Goal: Task Accomplishment & Management: Complete application form

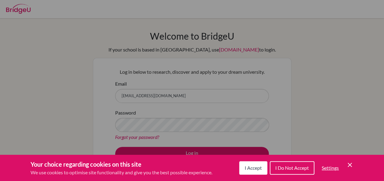
click at [253, 168] on span "I Accept" at bounding box center [253, 168] width 17 height 6
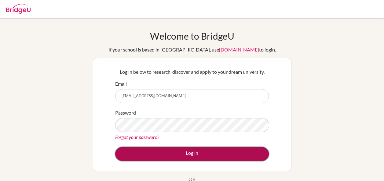
click at [187, 155] on button "Log in" at bounding box center [192, 154] width 154 height 14
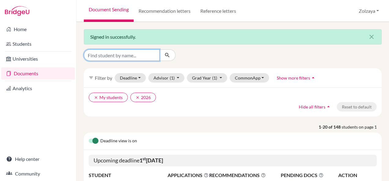
click at [155, 56] on input "Find student by name..." at bounding box center [122, 55] width 76 height 12
type input "nominjin"
click button "submit" at bounding box center [167, 55] width 16 height 12
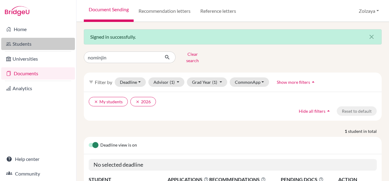
click at [23, 46] on link "Students" at bounding box center [38, 44] width 74 height 12
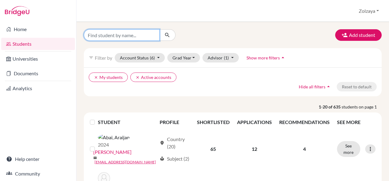
click at [113, 35] on input "Find student by name..." at bounding box center [122, 35] width 76 height 12
type input "nominjin"
click button "submit" at bounding box center [167, 35] width 16 height 12
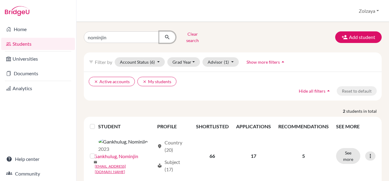
click at [166, 35] on icon "submit" at bounding box center [167, 37] width 6 height 6
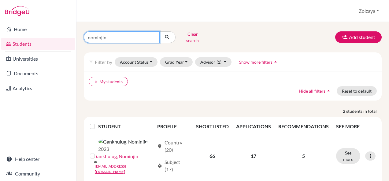
click button "submit" at bounding box center [167, 37] width 16 height 12
click at [167, 35] on icon "submit" at bounding box center [167, 37] width 6 height 6
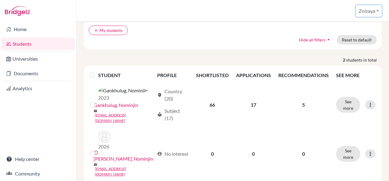
click at [379, 12] on button "Zolzaya" at bounding box center [369, 11] width 26 height 12
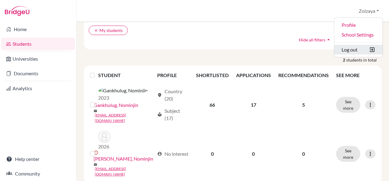
click at [350, 50] on button "Log out" at bounding box center [358, 50] width 48 height 10
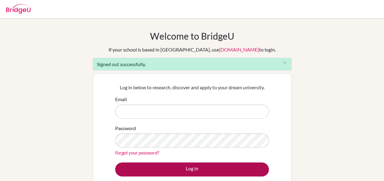
type input "guidance.counselor@mongolaspiration.edu.mn"
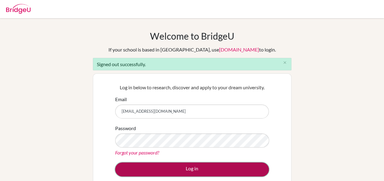
click at [149, 169] on button "Log in" at bounding box center [192, 170] width 154 height 14
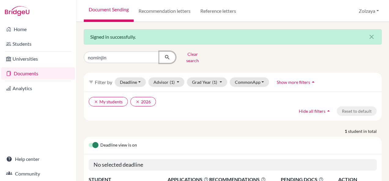
click at [167, 55] on icon "submit" at bounding box center [167, 57] width 6 height 6
click at [138, 100] on icon "clear" at bounding box center [137, 102] width 4 height 4
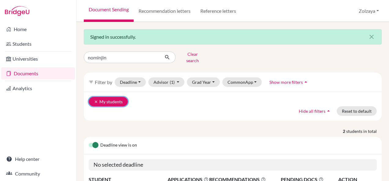
click at [94, 100] on icon "clear" at bounding box center [96, 102] width 4 height 4
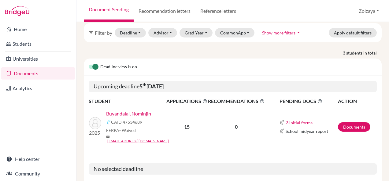
scroll to position [67, 0]
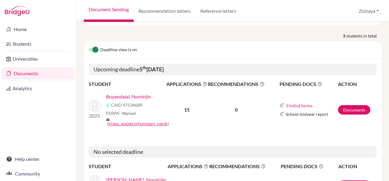
click at [128, 93] on link "Buyandalai, Nominjin" at bounding box center [128, 96] width 45 height 7
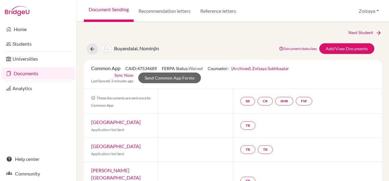
click at [121, 75] on link "Sync Now" at bounding box center [123, 75] width 19 height 6
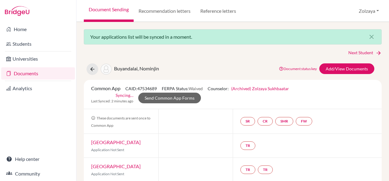
click at [37, 72] on link "Documents" at bounding box center [38, 74] width 74 height 12
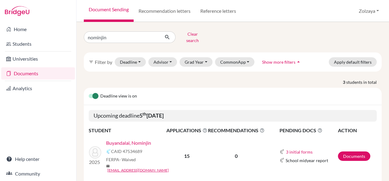
click at [139, 140] on link "Buyandalai, Nominjin" at bounding box center [128, 143] width 45 height 7
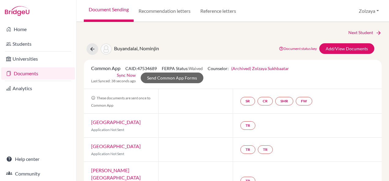
click at [127, 75] on link "Sync Now" at bounding box center [126, 75] width 19 height 6
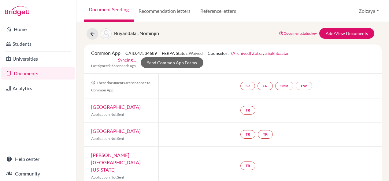
scroll to position [4, 0]
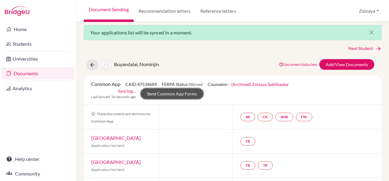
click at [152, 93] on link "Send Common App Forms" at bounding box center [172, 94] width 63 height 11
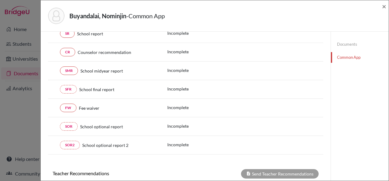
scroll to position [89, 0]
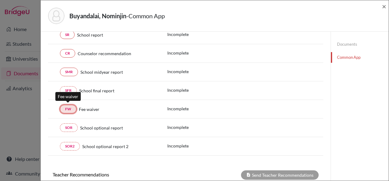
click at [70, 110] on link "FW" at bounding box center [68, 109] width 16 height 9
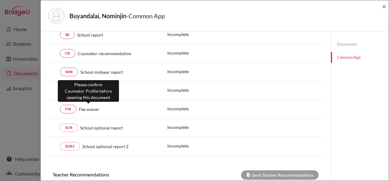
click at [86, 110] on span "Fee waiver" at bounding box center [89, 109] width 20 height 6
click at [86, 107] on span "Fee waiver" at bounding box center [89, 109] width 20 height 6
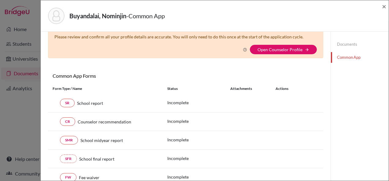
scroll to position [0, 0]
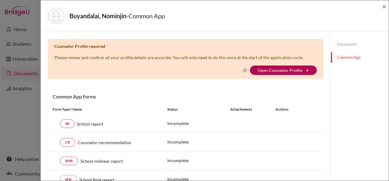
click at [285, 70] on link "Open Counselor Profile" at bounding box center [279, 70] width 45 height 5
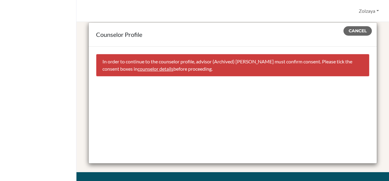
scroll to position [13, 0]
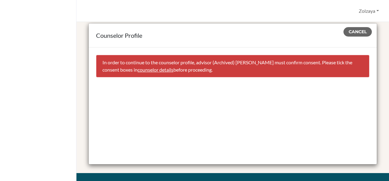
click at [173, 72] on link "counselor details" at bounding box center [155, 70] width 36 height 6
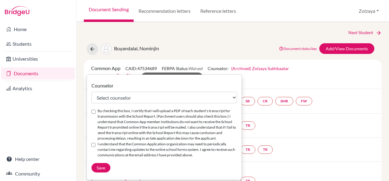
click at [92, 112] on input "By checking this box, I certify that I will upload a PDF of each student’s tran…" at bounding box center [93, 112] width 4 height 4
checkbox input "true"
click at [93, 142] on div "I understand that the Common Application organization may need to periodically …" at bounding box center [163, 150] width 145 height 17
click at [93, 143] on input "I understand that the Common Application organization may need to periodically …" at bounding box center [93, 145] width 4 height 4
checkbox input "true"
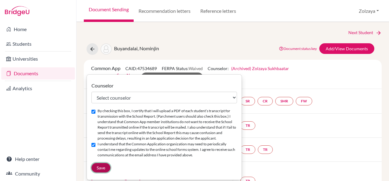
click at [97, 165] on button "Save" at bounding box center [100, 167] width 19 height 9
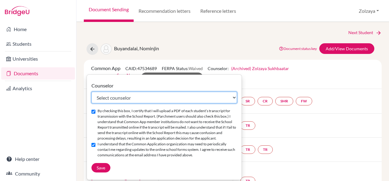
click at [237, 97] on select "Select counselor Bat-[PERSON_NAME] Zolzaya Sukhbaatar" at bounding box center [163, 98] width 145 height 12
select select "325219"
click at [91, 92] on select "Select counselor Bat-[PERSON_NAME] Zolzaya Sukhbaatar" at bounding box center [163, 98] width 145 height 12
checkbox input "false"
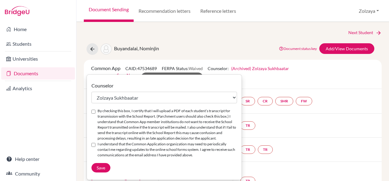
click at [96, 144] on div "I understand that the Common Application organization may need to periodically …" at bounding box center [163, 150] width 145 height 17
click at [95, 111] on div "By checking this box, I certify that I will upload a PDF of each student’s tran…" at bounding box center [163, 124] width 145 height 33
click at [94, 111] on input "By checking this box, I certify that I will upload a PDF of each student’s tran…" at bounding box center [93, 112] width 4 height 4
checkbox input "true"
click at [93, 142] on div "I understand that the Common Application organization may need to periodically …" at bounding box center [163, 150] width 145 height 17
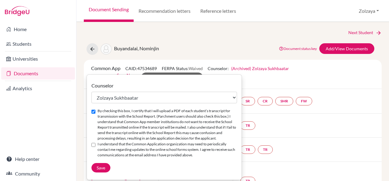
click at [93, 146] on input "I understand that the Common Application organization may need to periodically …" at bounding box center [93, 145] width 4 height 4
checkbox input "true"
click at [97, 167] on span "Save" at bounding box center [101, 168] width 9 height 5
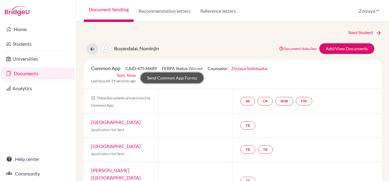
click at [177, 78] on link "Send Common App Forms" at bounding box center [172, 78] width 63 height 11
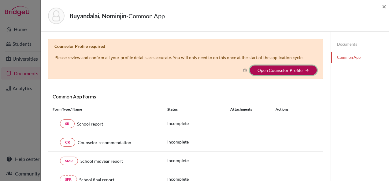
click at [277, 73] on button "Open Counselor Profile arrow_forward" at bounding box center [283, 70] width 67 height 9
click at [276, 71] on link "Open Counselor Profile" at bounding box center [279, 70] width 45 height 5
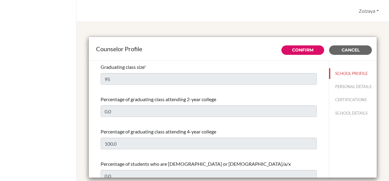
select select "0"
select select "320164"
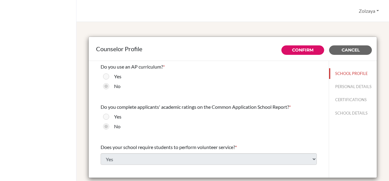
scroll to position [744, 0]
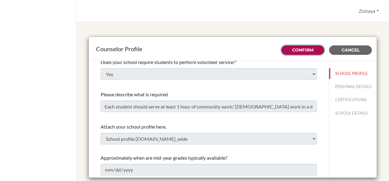
click at [299, 50] on link "Confirm" at bounding box center [302, 49] width 21 height 5
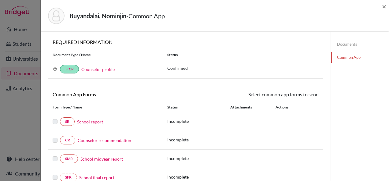
select select "325219"
checkbox input "true"
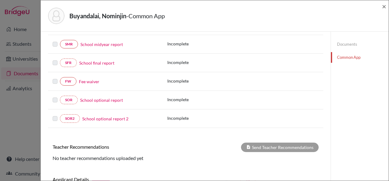
scroll to position [71, 0]
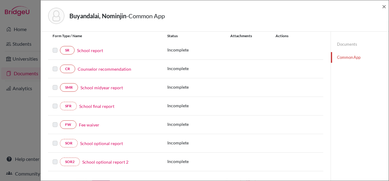
click at [87, 126] on link "Fee waiver" at bounding box center [89, 125] width 20 height 6
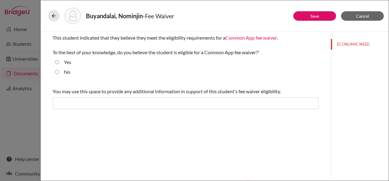
click at [58, 62] on input "Yes" at bounding box center [57, 62] width 4 height 7
radio input "true"
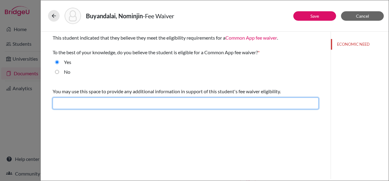
click at [174, 105] on input "text" at bounding box center [186, 104] width 266 height 12
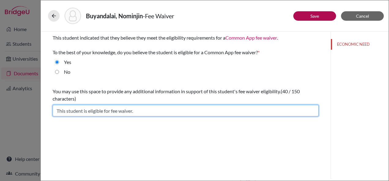
type input "This student is eligible for fee waiver."
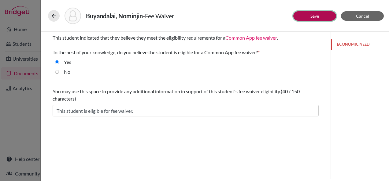
click at [318, 17] on link "Save" at bounding box center [314, 15] width 9 height 5
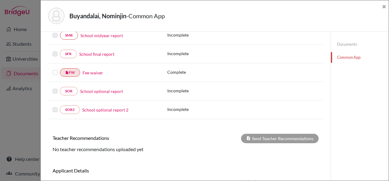
scroll to position [122, 0]
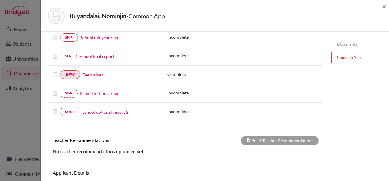
click at [55, 71] on label at bounding box center [55, 71] width 5 height 0
click at [0, 0] on input "checkbox" at bounding box center [0, 0] width 0 height 0
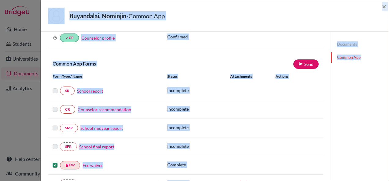
scroll to position [32, 0]
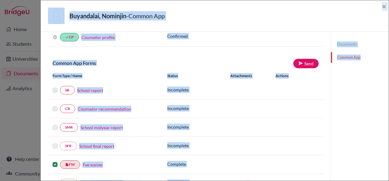
drag, startPoint x: 388, startPoint y: 135, endPoint x: 389, endPoint y: 96, distance: 39.4
click at [388, 96] on html "Home Students Universities Documents Analytics Help center Community Document S…" at bounding box center [194, 90] width 389 height 181
click at [304, 65] on link "Send" at bounding box center [305, 63] width 25 height 9
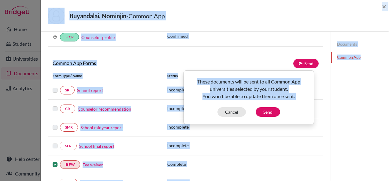
click at [356, 97] on div "Documents Common App" at bounding box center [359, 155] width 58 height 311
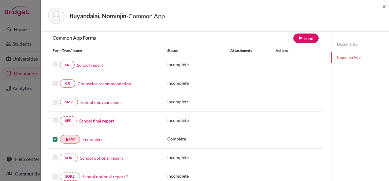
scroll to position [45, 0]
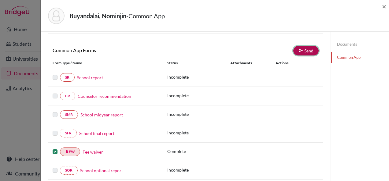
click at [299, 50] on icon at bounding box center [300, 50] width 5 height 5
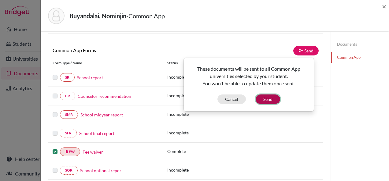
click at [269, 99] on button "Send" at bounding box center [267, 99] width 24 height 9
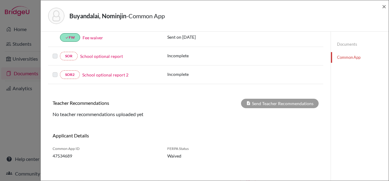
scroll to position [0, 0]
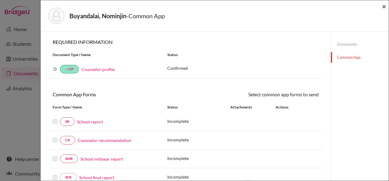
click at [383, 9] on span "×" at bounding box center [384, 6] width 4 height 9
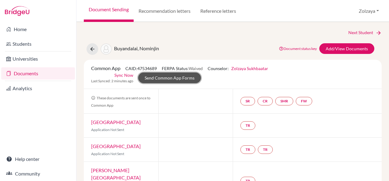
click at [184, 76] on link "Send Common App Forms" at bounding box center [169, 78] width 63 height 11
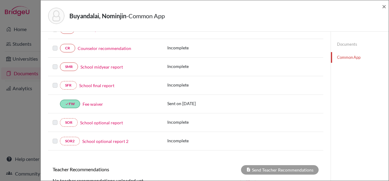
scroll to position [159, 0]
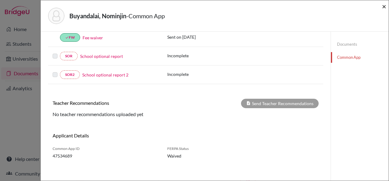
click at [383, 7] on span "×" at bounding box center [384, 6] width 4 height 9
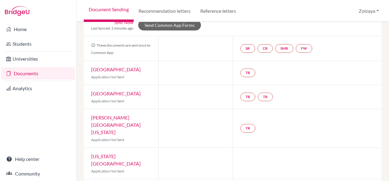
scroll to position [56, 0]
